Goal: Task Accomplishment & Management: Use online tool/utility

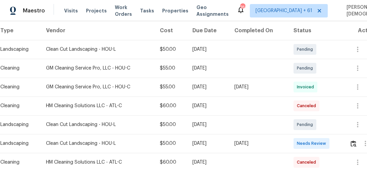
scroll to position [134, 0]
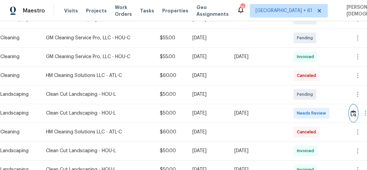
click at [356, 110] on img "button" at bounding box center [354, 113] width 6 height 6
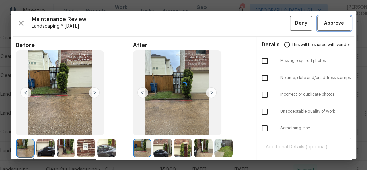
click at [333, 16] on button "Approve" at bounding box center [335, 23] width 34 height 14
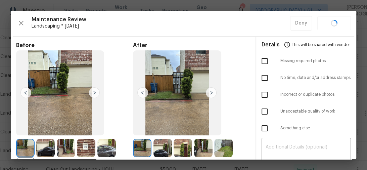
click at [330, 24] on div "Maintenance Review Landscaping * Tue, Sep 02 Deny" at bounding box center [183, 23] width 335 height 14
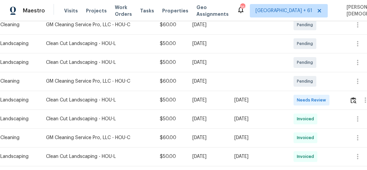
scroll to position [134, 0]
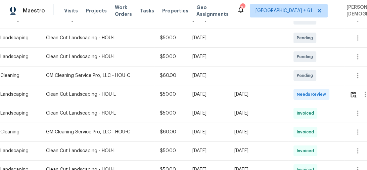
click at [351, 89] on td at bounding box center [362, 94] width 36 height 19
click at [352, 89] on button "button" at bounding box center [354, 94] width 8 height 16
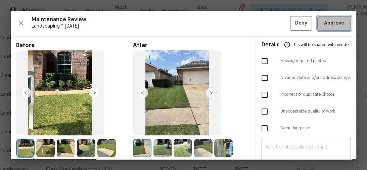
click at [327, 26] on span "Approve" at bounding box center [334, 23] width 20 height 8
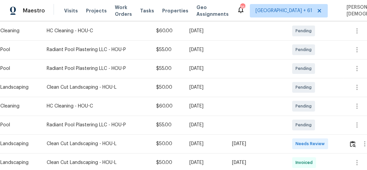
scroll to position [161, 0]
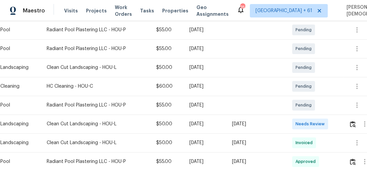
click at [350, 121] on td at bounding box center [362, 124] width 36 height 19
click at [356, 121] on img "button" at bounding box center [353, 124] width 6 height 6
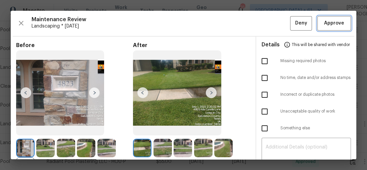
click at [330, 27] on button "Approve" at bounding box center [335, 23] width 34 height 14
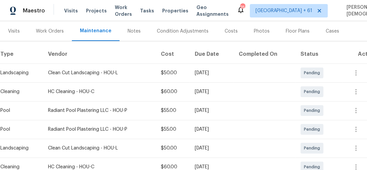
scroll to position [0, 0]
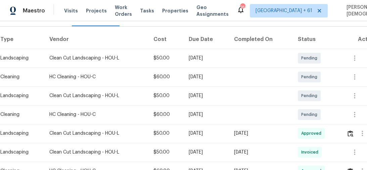
scroll to position [108, 0]
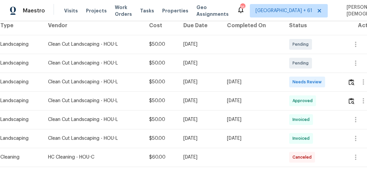
scroll to position [81, 0]
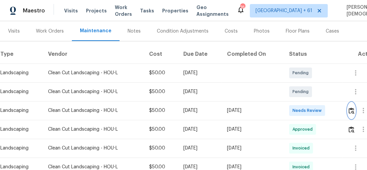
click at [350, 108] on button "button" at bounding box center [352, 110] width 8 height 16
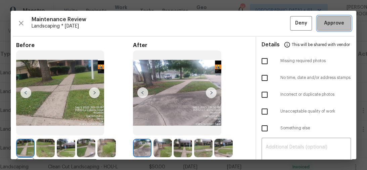
click at [340, 25] on span "Approve" at bounding box center [334, 23] width 23 height 8
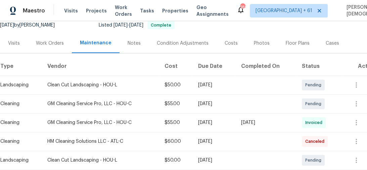
scroll to position [122, 0]
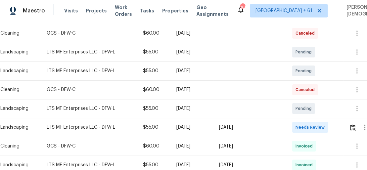
scroll to position [161, 0]
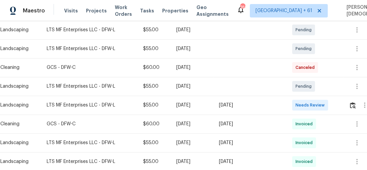
click at [349, 100] on td at bounding box center [362, 105] width 36 height 19
click at [351, 102] on img "button" at bounding box center [353, 105] width 6 height 6
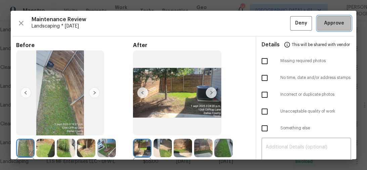
click at [333, 22] on span "Approve" at bounding box center [334, 23] width 20 height 8
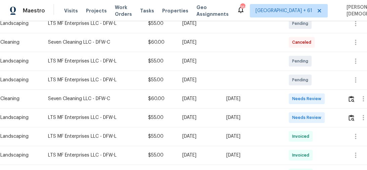
scroll to position [161, 0]
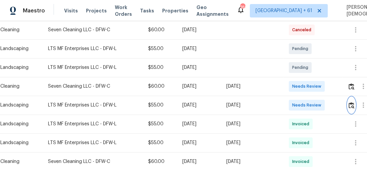
click at [353, 103] on img "button" at bounding box center [352, 105] width 6 height 6
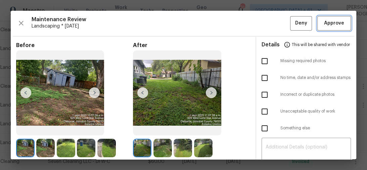
click at [327, 22] on span "Approve" at bounding box center [334, 23] width 20 height 8
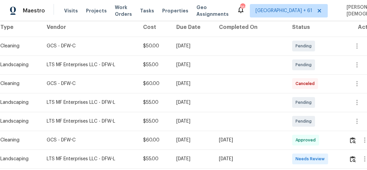
scroll to position [161, 0]
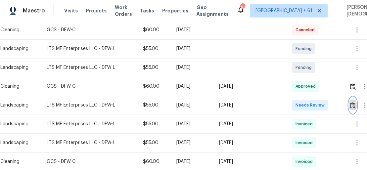
click at [352, 105] on button "button" at bounding box center [353, 105] width 8 height 16
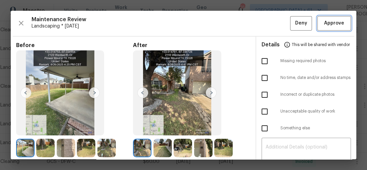
click at [339, 27] on button "Approve" at bounding box center [335, 23] width 34 height 14
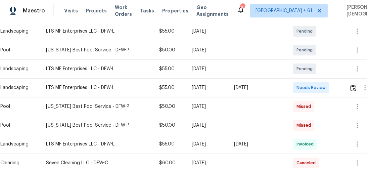
scroll to position [188, 0]
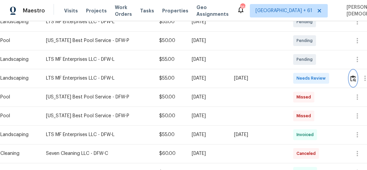
click at [352, 75] on img "button" at bounding box center [354, 78] width 6 height 6
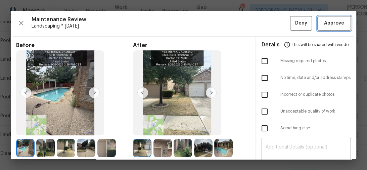
click at [328, 23] on span "Approve" at bounding box center [334, 23] width 20 height 8
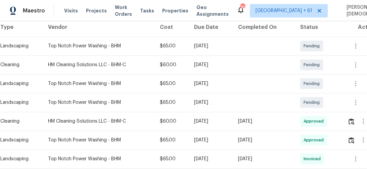
scroll to position [134, 0]
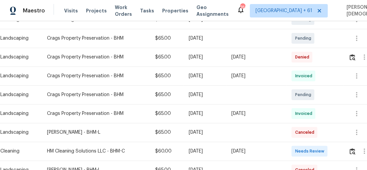
scroll to position [161, 0]
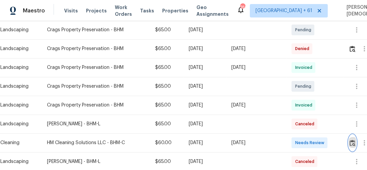
click at [352, 140] on img "button" at bounding box center [353, 143] width 6 height 6
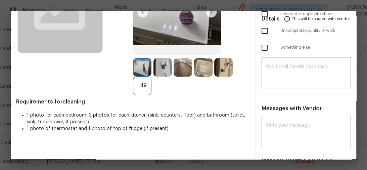
scroll to position [124, 0]
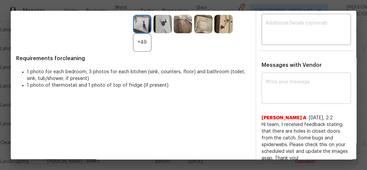
click at [279, 83] on textarea at bounding box center [307, 89] width 82 height 19
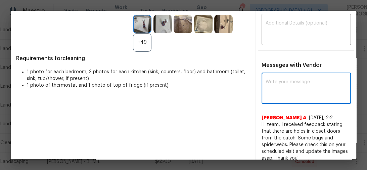
paste textarea "Maintenance Audit Team: Hello! Unfortunately, this cleaning visit completed on …"
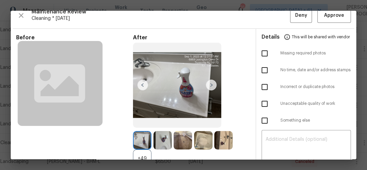
scroll to position [0, 0]
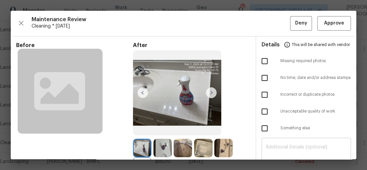
type textarea "Maintenance Audit Team: Hello! Unfortunately, this cleaning visit completed on …"
click at [295, 139] on div "​" at bounding box center [307, 154] width 90 height 30
paste textarea "Maintenance Audit Team: Hello! Unfortunately, this cleaning visit completed on …"
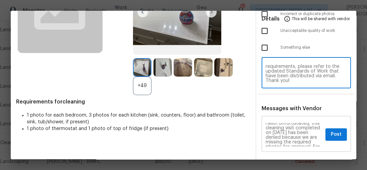
scroll to position [60, 0]
type textarea "Maintenance Audit Team: Hello! Unfortunately, this cleaning visit completed on …"
click at [332, 130] on span "Post" at bounding box center [336, 134] width 11 height 8
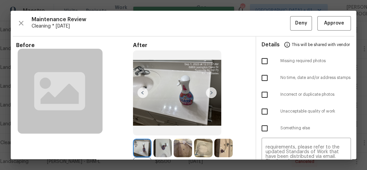
scroll to position [0, 0]
click at [261, 112] on input "checkbox" at bounding box center [265, 112] width 14 height 14
checkbox input "true"
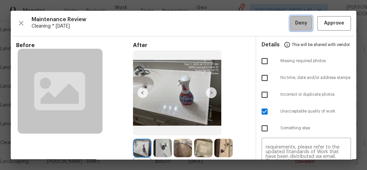
click at [292, 20] on button "Deny" at bounding box center [301, 23] width 22 height 14
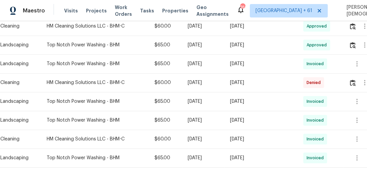
scroll to position [242, 0]
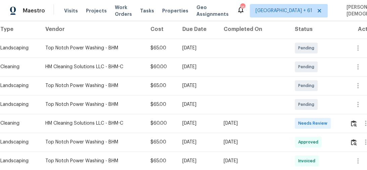
scroll to position [134, 0]
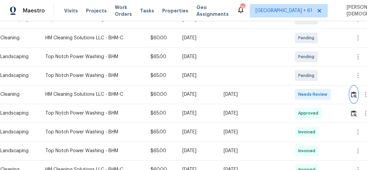
click at [354, 92] on img "button" at bounding box center [354, 94] width 6 height 6
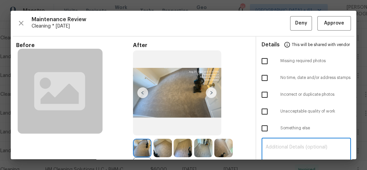
click at [292, 145] on textarea at bounding box center [307, 154] width 82 height 19
paste textarea "Maintenance Audit Team: Hello! Unfortunately, this [Insert Maintenance Type] vi…"
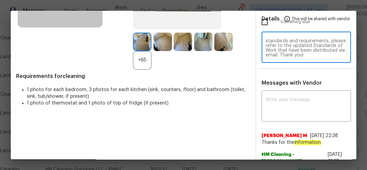
scroll to position [108, 0]
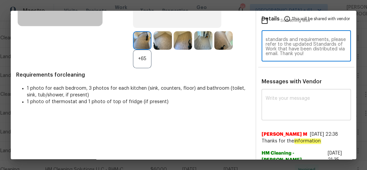
type textarea "Maintenance Audit Team: Hello! Unfortunately, this [Insert Maintenance Type] vi…"
click at [275, 98] on textarea at bounding box center [307, 105] width 82 height 19
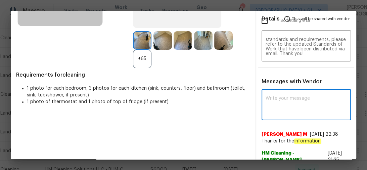
paste textarea "Maintenance Audit Team: Hello! Unfortunately, this [Insert Maintenance Type] vi…"
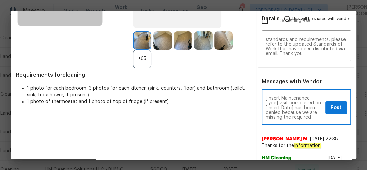
scroll to position [0, 0]
click at [295, 112] on textarea "Maintenance Audit Team: Hello! Unfortunately, this [Insert Maintenance Type] vi…" at bounding box center [294, 108] width 57 height 24
paste textarea "cleaning visit completed on 09/01/2025 has been denied because we are missing t…"
type textarea "Maintenance Audit Team: Hello! Unfortunately, this cleaning visit completed on …"
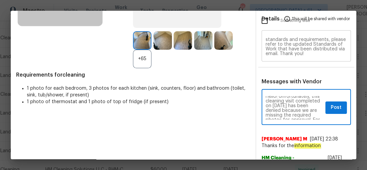
click at [284, 47] on textarea "Maintenance Audit Team: Hello! Unfortunately, this [Insert Maintenance Type] vi…" at bounding box center [307, 46] width 82 height 19
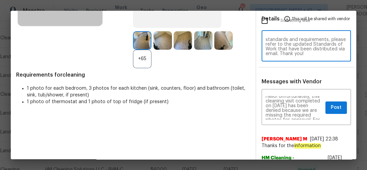
paste textarea "cleaning visit completed on 09/01/2025 has been denied because we are missing t…"
type textarea "Maintenance Audit Team: Hello! Unfortunately, this cleaning visit completed on …"
click at [327, 101] on button "Post" at bounding box center [337, 107] width 22 height 12
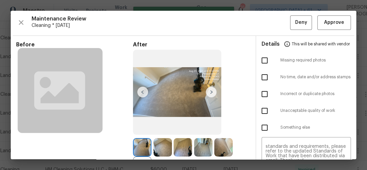
scroll to position [0, 0]
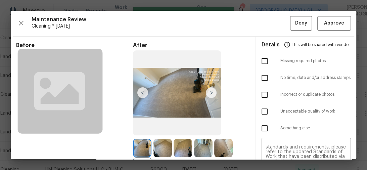
drag, startPoint x: 264, startPoint y: 111, endPoint x: 270, endPoint y: 109, distance: 6.2
click at [264, 110] on input "checkbox" at bounding box center [265, 112] width 14 height 14
checkbox input "true"
click at [298, 28] on button "Deny" at bounding box center [301, 23] width 22 height 14
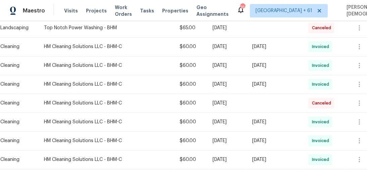
scroll to position [181, 0]
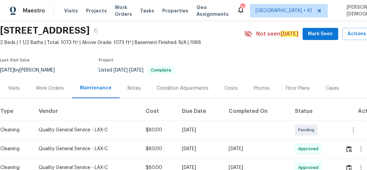
scroll to position [54, 0]
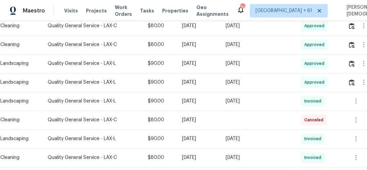
scroll to position [203, 0]
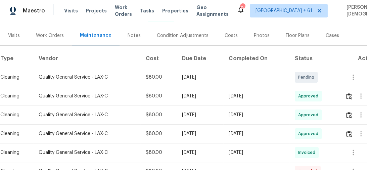
scroll to position [69, 0]
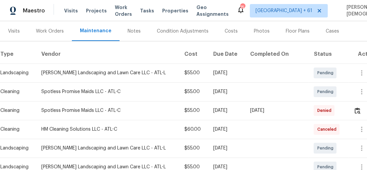
scroll to position [134, 0]
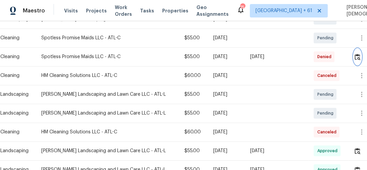
click at [357, 54] on img "button" at bounding box center [358, 57] width 6 height 6
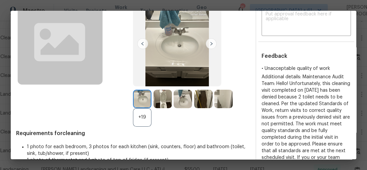
scroll to position [54, 0]
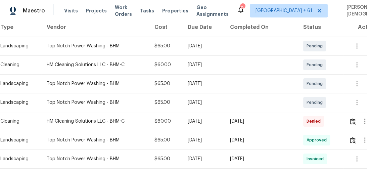
scroll to position [134, 0]
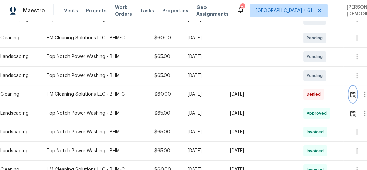
click at [357, 94] on button "button" at bounding box center [353, 94] width 8 height 16
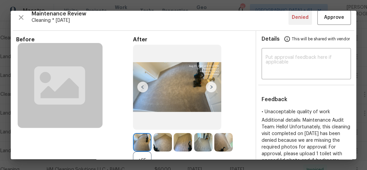
scroll to position [0, 0]
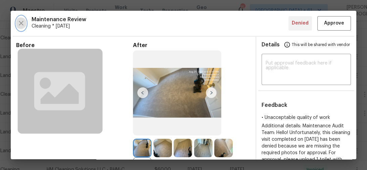
click at [16, 23] on button "button" at bounding box center [21, 23] width 10 height 14
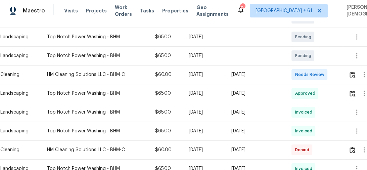
scroll to position [161, 0]
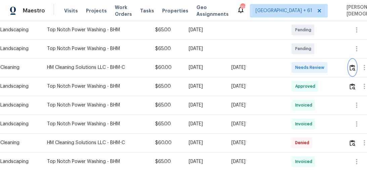
click at [356, 66] on img "button" at bounding box center [353, 68] width 6 height 6
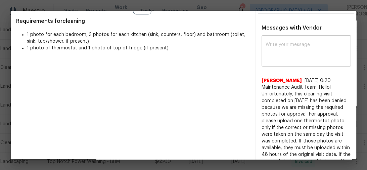
click at [286, 45] on textarea at bounding box center [307, 51] width 82 height 19
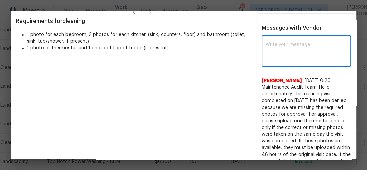
paste textarea "Maintenance Audit Team: Hello! Unfortunately, this cleaning visit completed on …"
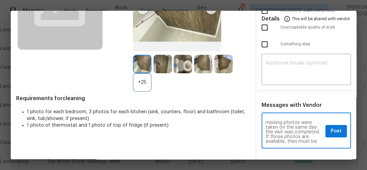
scroll to position [54, 0]
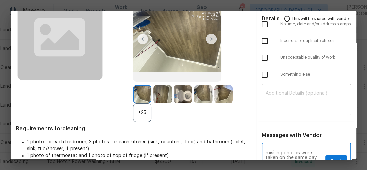
type textarea "Maintenance Audit Team: Hello! Unfortunately, this cleaning visit completed on …"
click at [287, 96] on textarea at bounding box center [307, 100] width 82 height 19
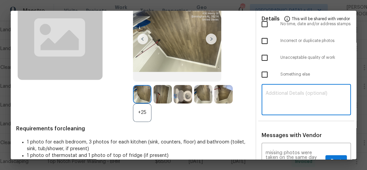
paste textarea "Maintenance Audit Team: Hello! Unfortunately, this cleaning visit completed on …"
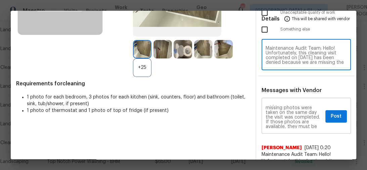
scroll to position [108, 0]
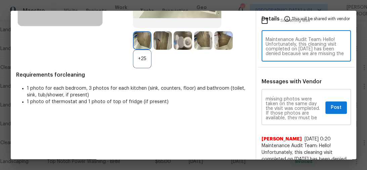
type textarea "Maintenance Audit Team: Hello! Unfortunately, this cleaning visit completed on …"
click at [332, 104] on span "Post" at bounding box center [336, 108] width 11 height 8
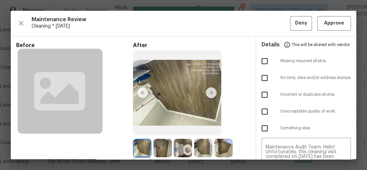
scroll to position [0, 0]
click at [261, 60] on input "checkbox" at bounding box center [265, 61] width 14 height 14
checkbox input "true"
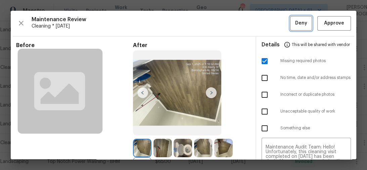
click at [300, 21] on span "Deny" at bounding box center [301, 23] width 12 height 8
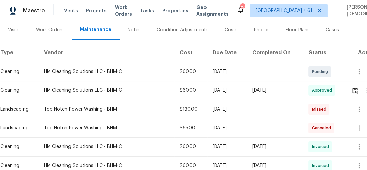
scroll to position [54, 0]
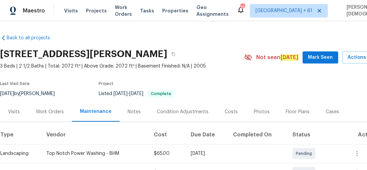
scroll to position [161, 0]
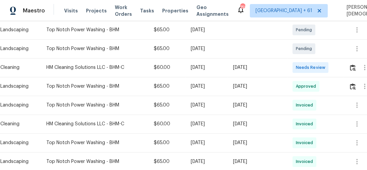
click at [359, 68] on div at bounding box center [365, 67] width 16 height 16
click at [356, 67] on img "button" at bounding box center [353, 68] width 6 height 6
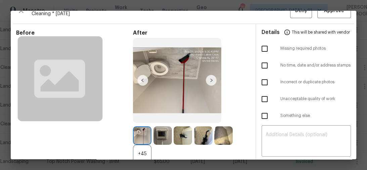
scroll to position [0, 0]
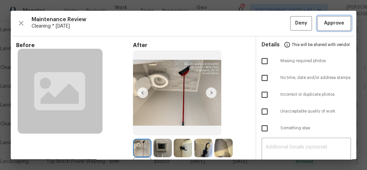
click at [336, 21] on span "Approve" at bounding box center [334, 23] width 20 height 8
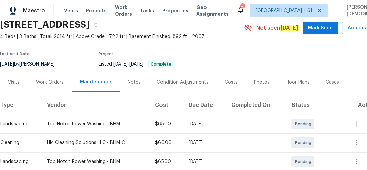
scroll to position [81, 0]
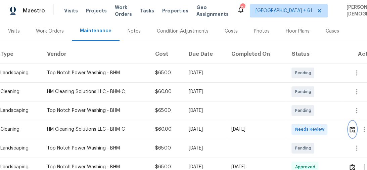
click at [355, 126] on img "button" at bounding box center [353, 129] width 6 height 6
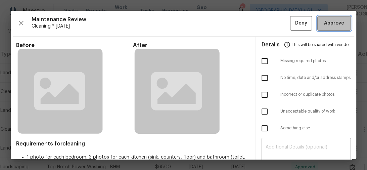
click at [329, 25] on span "Approve" at bounding box center [334, 23] width 20 height 8
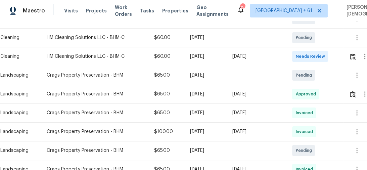
scroll to position [134, 0]
click at [352, 56] on img "button" at bounding box center [353, 57] width 6 height 6
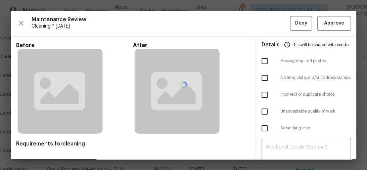
click at [340, 26] on div at bounding box center [184, 85] width 346 height 149
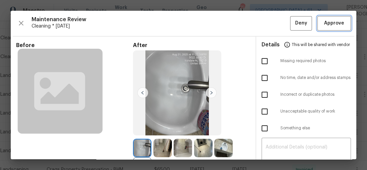
click at [326, 20] on span "Approve" at bounding box center [334, 23] width 20 height 8
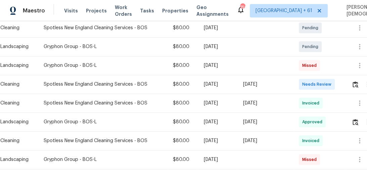
scroll to position [242, 0]
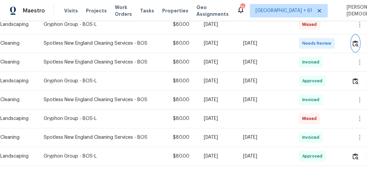
click at [357, 42] on img "button" at bounding box center [356, 43] width 6 height 6
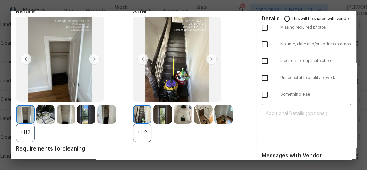
scroll to position [0, 0]
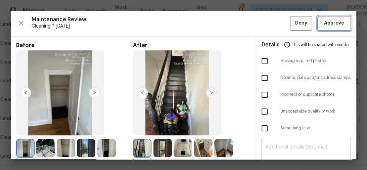
click at [330, 17] on button "Approve" at bounding box center [335, 23] width 34 height 14
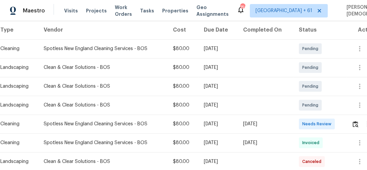
scroll to position [134, 0]
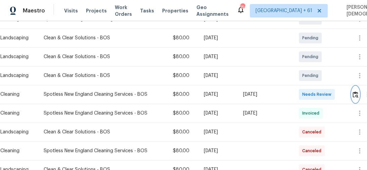
click at [359, 91] on img "button" at bounding box center [356, 94] width 6 height 6
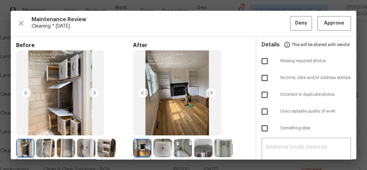
click at [258, 60] on input "checkbox" at bounding box center [265, 61] width 14 height 14
checkbox input "true"
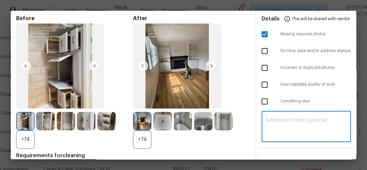
click at [284, 122] on textarea at bounding box center [307, 127] width 82 height 19
paste textarea "Maintenance Audit Team: Hello! Unfortunately, this cleaning visit completed on …"
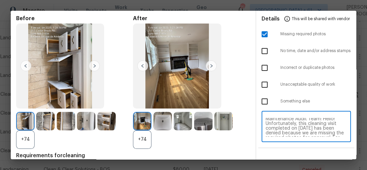
scroll to position [0, 0]
click at [307, 124] on textarea "Maintenance Audit Team: Hello! Unfortunately, this cleaning visit completed on …" at bounding box center [307, 127] width 82 height 19
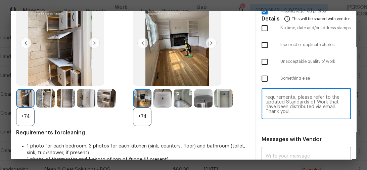
scroll to position [81, 0]
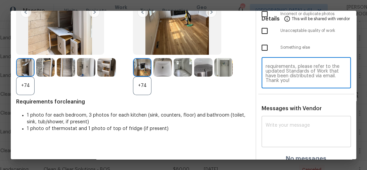
type textarea "Maintenance Audit Team: Hello! Unfortunately, this cleaning visit completed on …"
click at [287, 118] on div "x ​" at bounding box center [307, 133] width 90 height 30
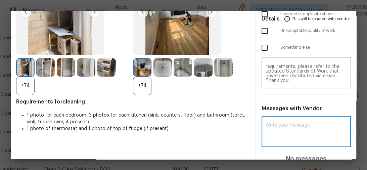
paste textarea "Maintenance Audit Team: Hello! Unfortunately, this cleaning visit completed on …"
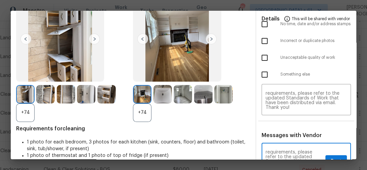
scroll to position [86, 0]
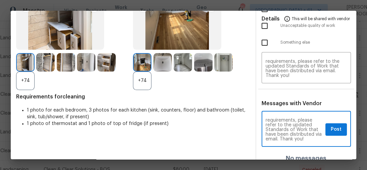
type textarea "Maintenance Audit Team: Hello! Unfortunately, this cleaning visit completed on …"
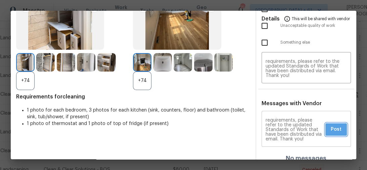
click at [335, 129] on button "Post" at bounding box center [337, 129] width 22 height 12
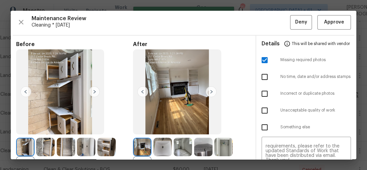
scroll to position [0, 0]
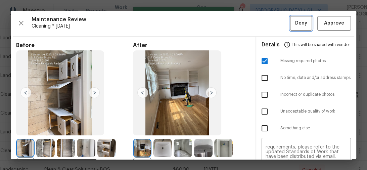
click at [296, 26] on span "Deny" at bounding box center [301, 23] width 12 height 8
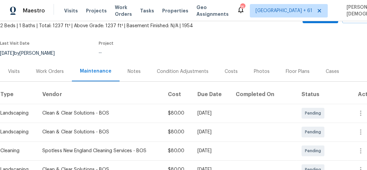
scroll to position [108, 0]
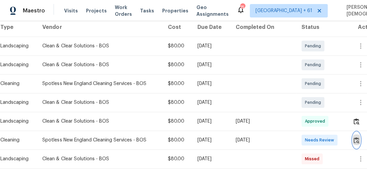
click at [355, 137] on img "button" at bounding box center [357, 140] width 6 height 6
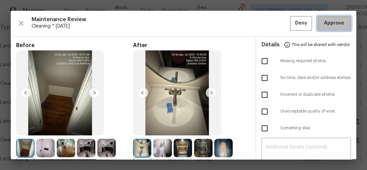
click at [333, 22] on span "Approve" at bounding box center [334, 23] width 20 height 8
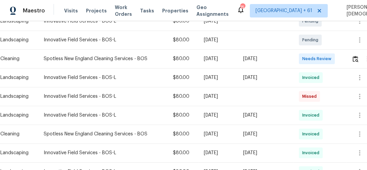
scroll to position [176, 0]
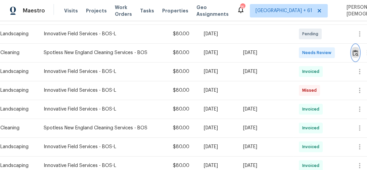
click at [359, 50] on img "button" at bounding box center [356, 53] width 6 height 6
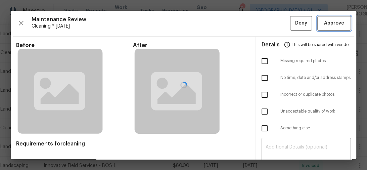
click at [333, 22] on span "Approve" at bounding box center [334, 23] width 20 height 8
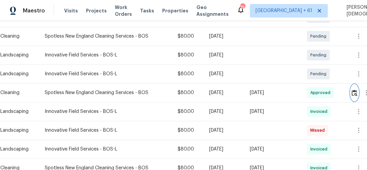
scroll to position [134, 0]
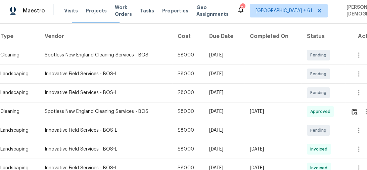
scroll to position [108, 0]
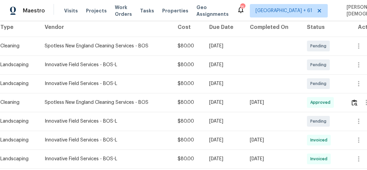
click at [352, 95] on td at bounding box center [362, 102] width 34 height 19
click at [353, 95] on button "button" at bounding box center [355, 102] width 8 height 16
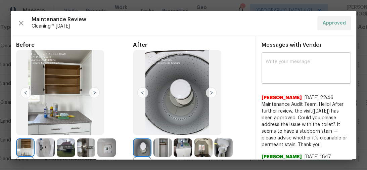
click at [282, 73] on textarea at bounding box center [307, 68] width 82 height 19
paste textarea "Maintenance Audit Team: Hello! After further review, the visit(09/01/2025) has …"
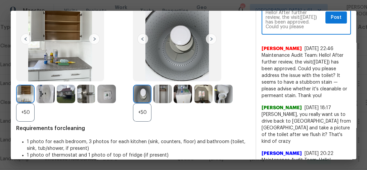
scroll to position [27, 0]
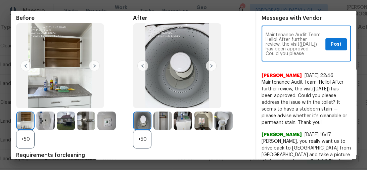
type textarea "Maintenance Audit Team: Hello! After further review, the visit(09/01/2025) has …"
click at [332, 44] on span "Post" at bounding box center [336, 44] width 11 height 8
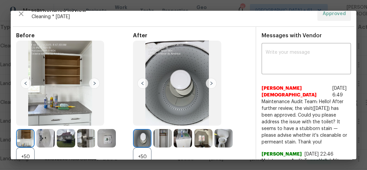
scroll to position [0, 0]
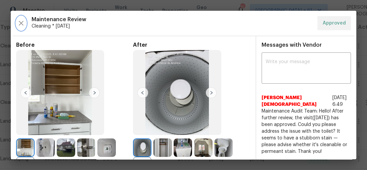
click at [19, 26] on icon "button" at bounding box center [21, 23] width 8 height 8
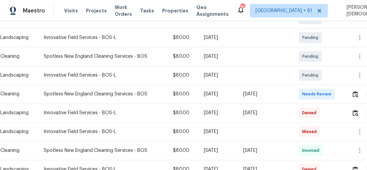
scroll to position [161, 0]
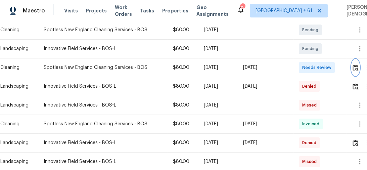
click at [357, 65] on img "button" at bounding box center [356, 68] width 6 height 6
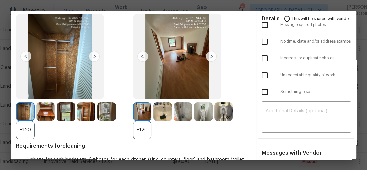
scroll to position [0, 0]
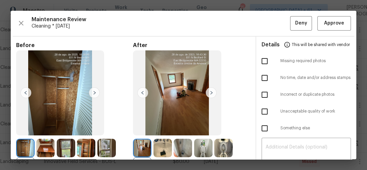
click at [331, 31] on div "Maintenance Review Cleaning * [DATE] Deny Approve Before +120 After +120 Requir…" at bounding box center [184, 85] width 346 height 149
click at [329, 28] on button "Approve" at bounding box center [335, 23] width 34 height 14
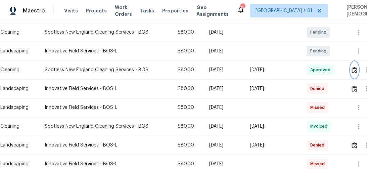
scroll to position [136, 0]
